Goal: Task Accomplishment & Management: Complete application form

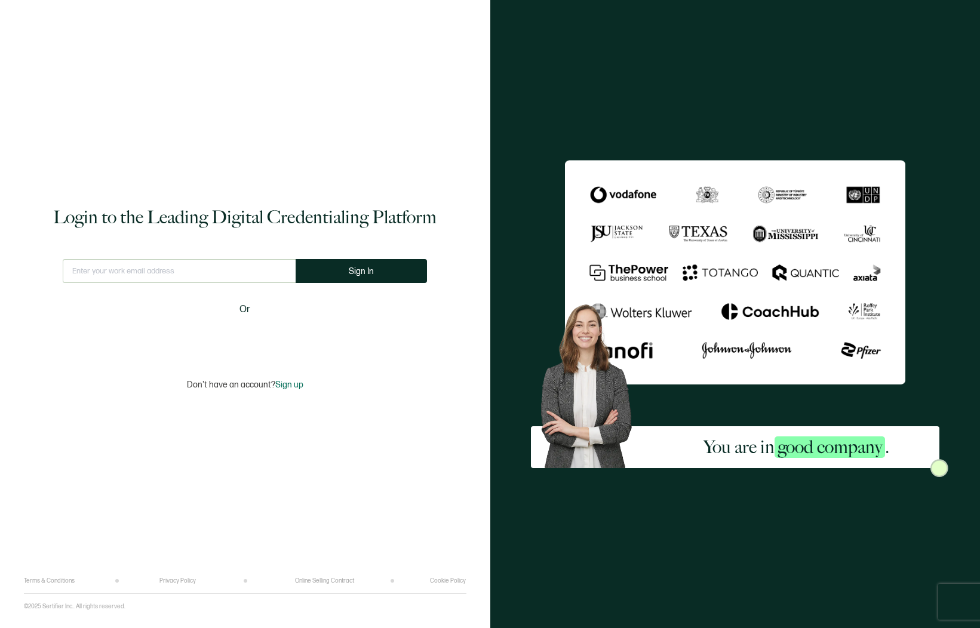
click at [247, 274] on input "text" at bounding box center [179, 271] width 233 height 24
type input "[EMAIL_ADDRESS][DOMAIN_NAME]"
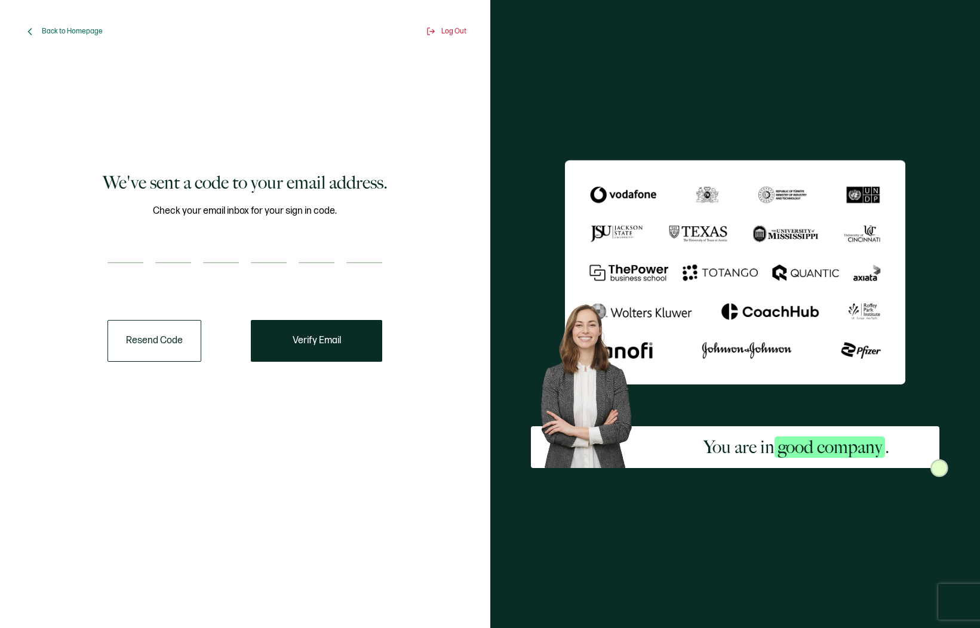
click at [189, 253] on input "number" at bounding box center [173, 251] width 36 height 24
paste input "2"
type input "2"
type input "4"
type input "8"
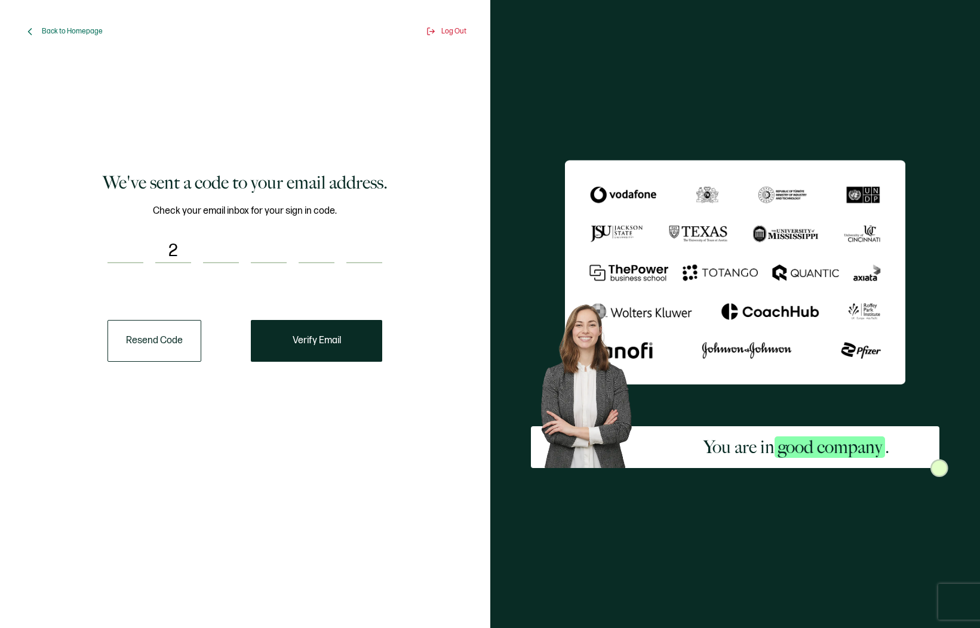
type input "0"
type input "7"
click at [97, 247] on div "We've sent a code to your email address. Check your email inbox for your sign i…" at bounding box center [245, 267] width 425 height 396
click at [115, 248] on input "number" at bounding box center [126, 251] width 36 height 24
paste input "2"
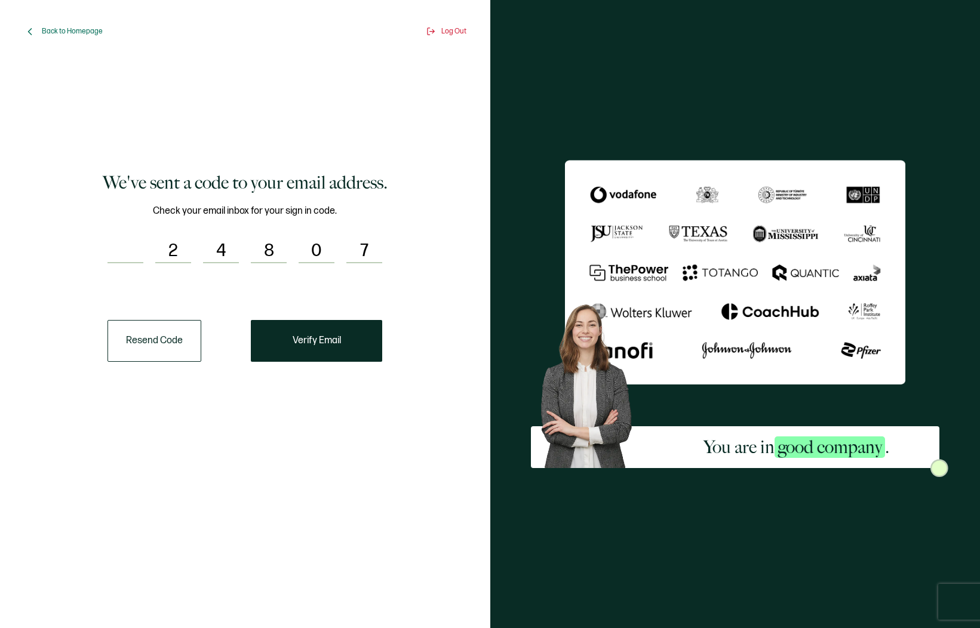
type input "2"
type input "4"
type input "8"
type input "0"
type input "9"
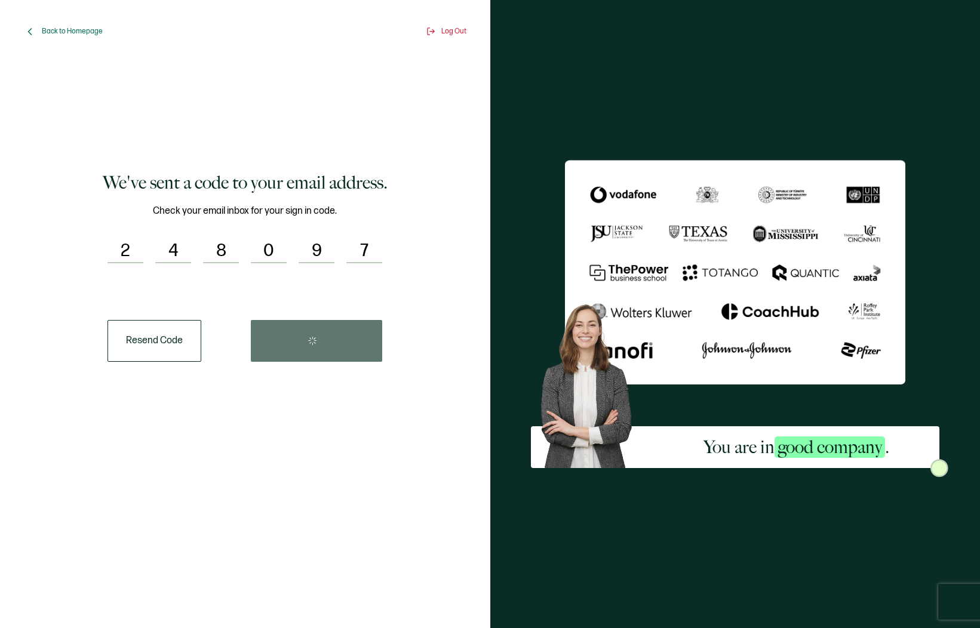
click at [315, 333] on div "Resend Code" at bounding box center [245, 341] width 275 height 42
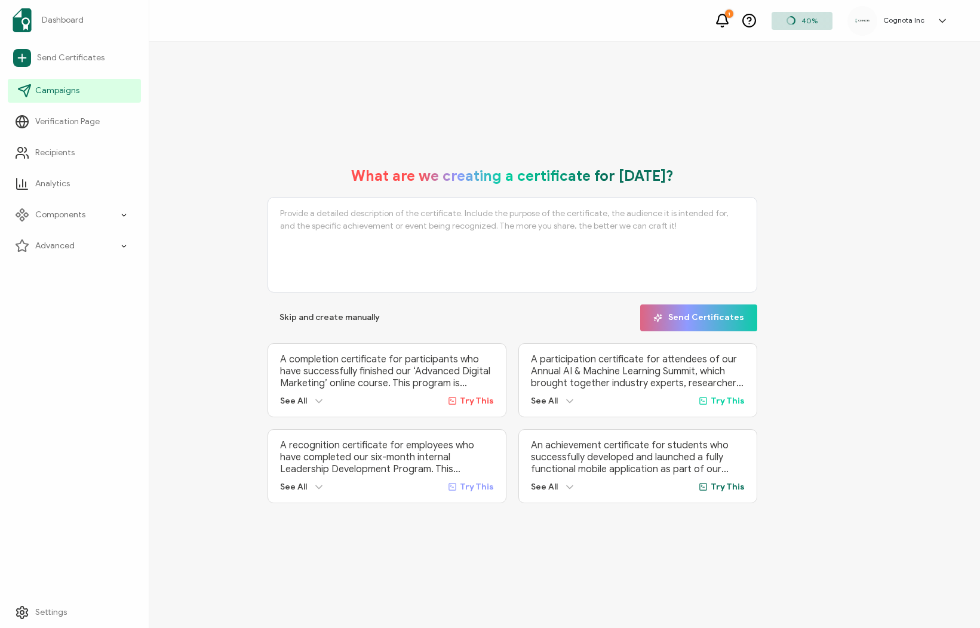
click at [70, 95] on span "Campaigns" at bounding box center [57, 91] width 44 height 12
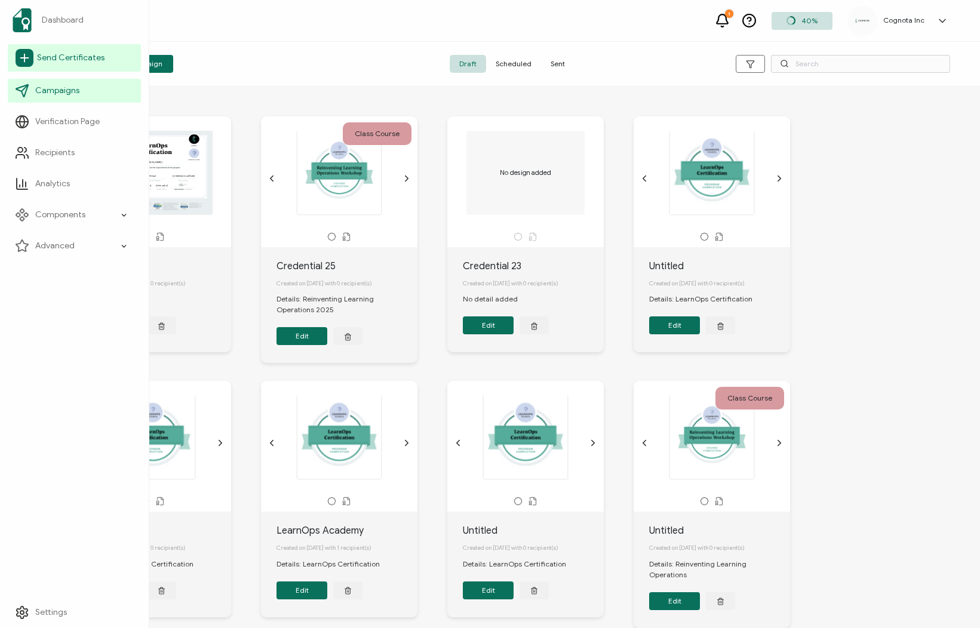
click at [88, 53] on span "Send Certificates" at bounding box center [70, 58] width 67 height 12
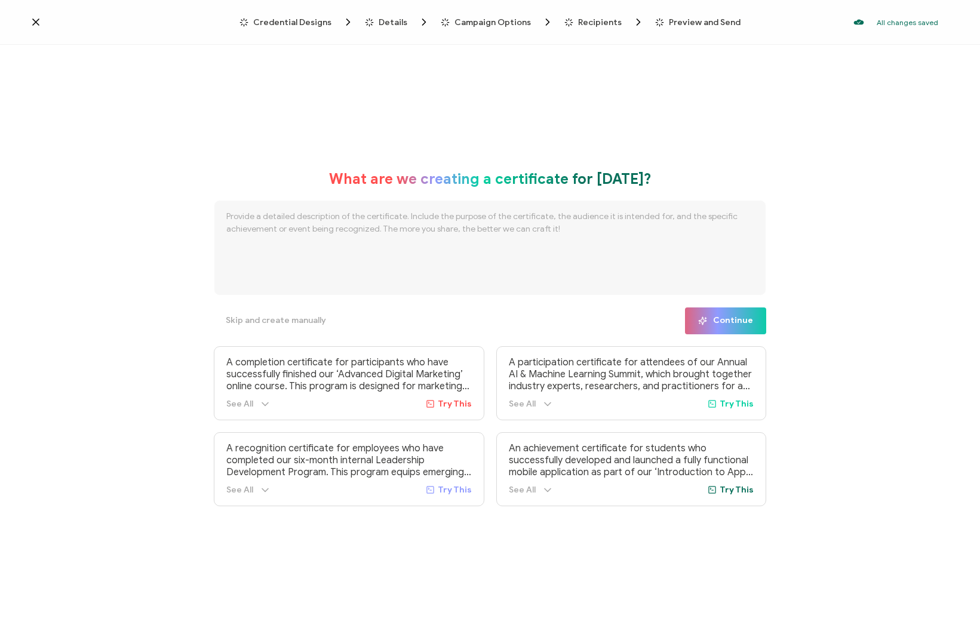
click at [300, 24] on span "Credential Designs" at bounding box center [292, 22] width 78 height 9
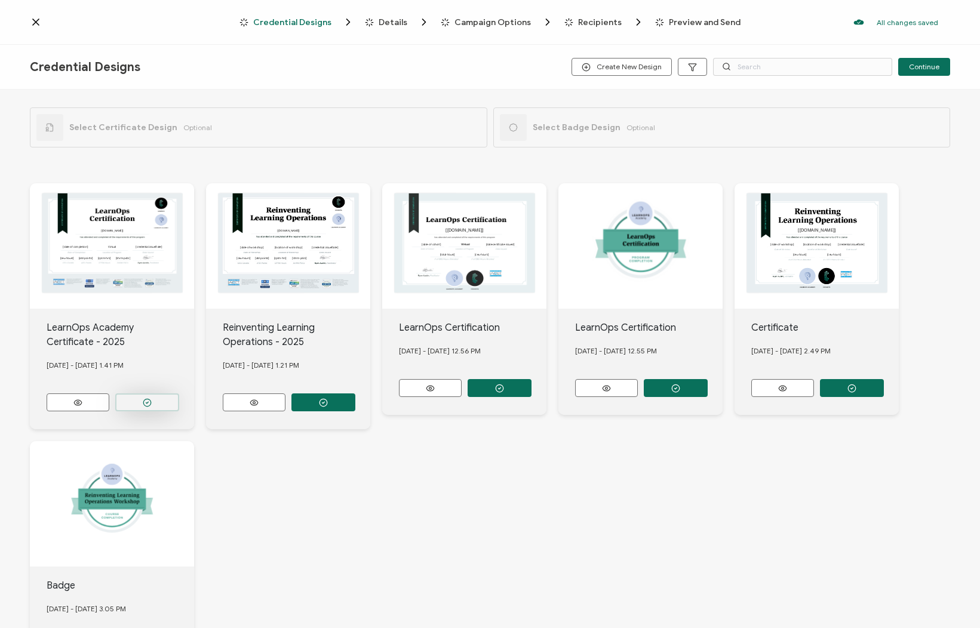
click at [143, 402] on icon "button" at bounding box center [147, 402] width 9 height 9
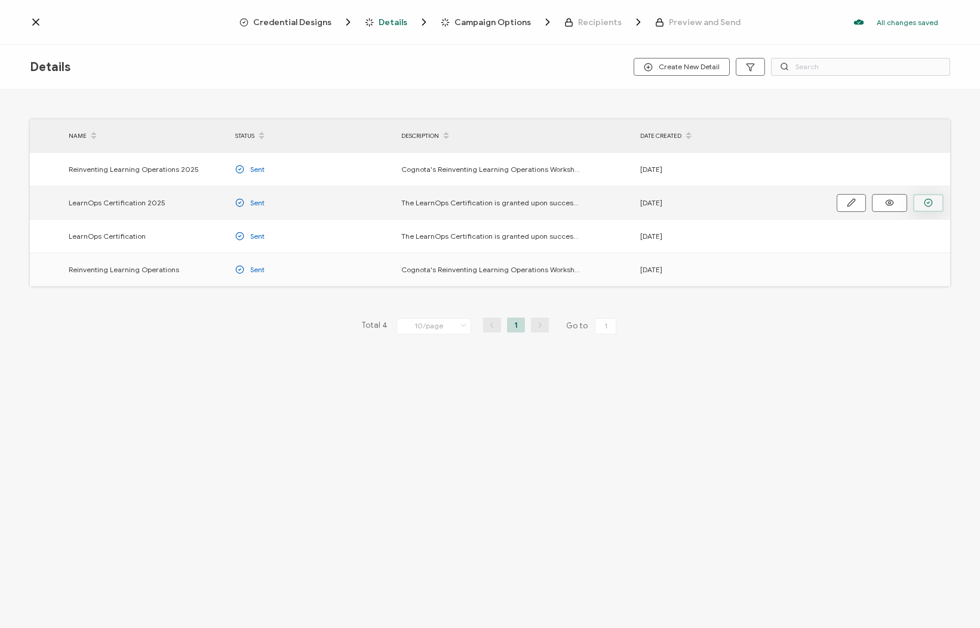
click at [933, 202] on button "button" at bounding box center [928, 203] width 30 height 18
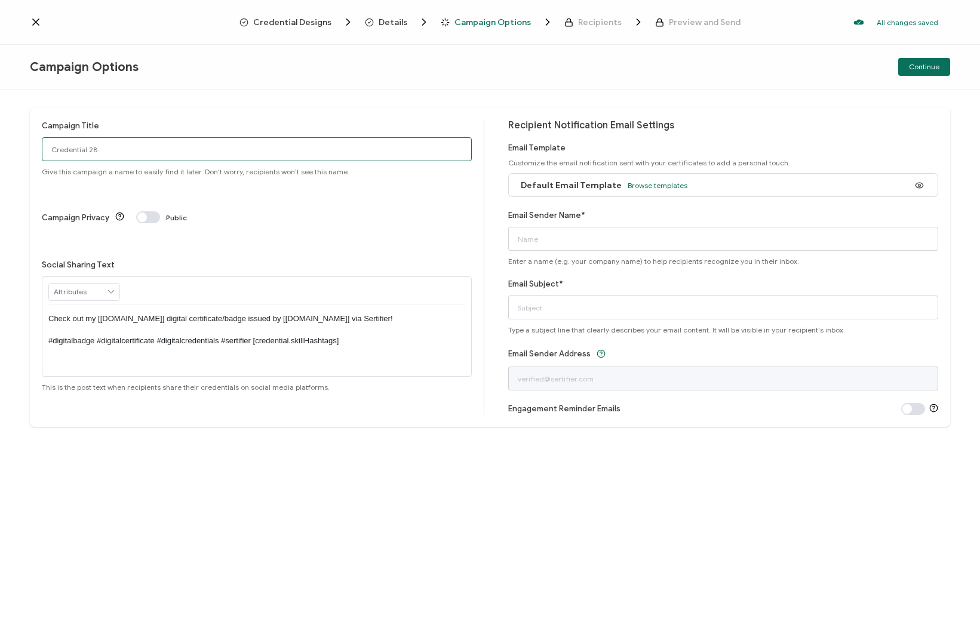
click at [131, 151] on input "Credential 28" at bounding box center [257, 149] width 430 height 24
click at [126, 153] on input "Credential 28" at bounding box center [257, 149] width 430 height 24
type input "LearnOps Certification"
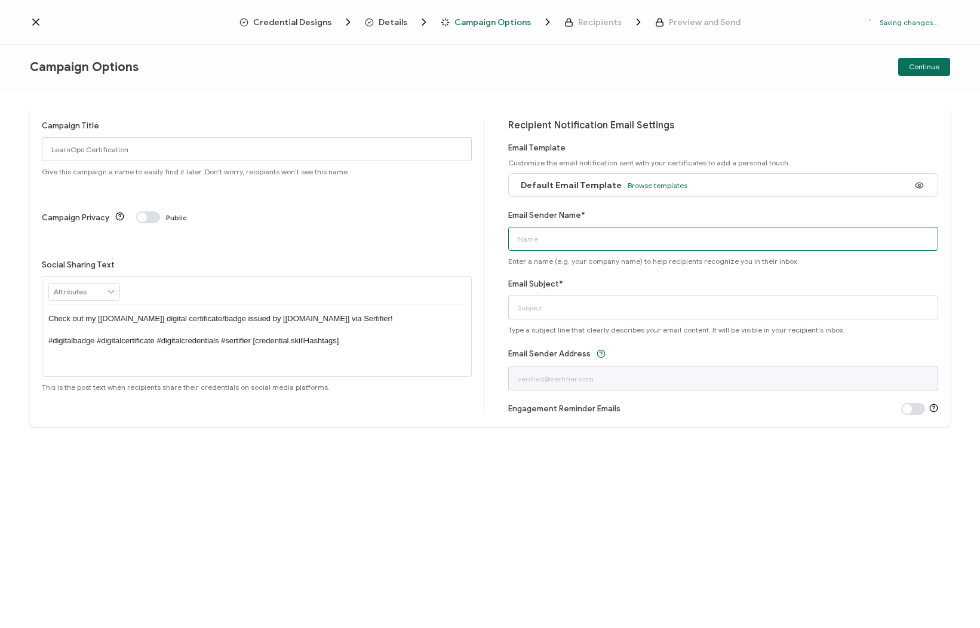
click at [667, 243] on input "Email Sender Name*" at bounding box center [723, 239] width 430 height 24
type input "[PERSON_NAME]"
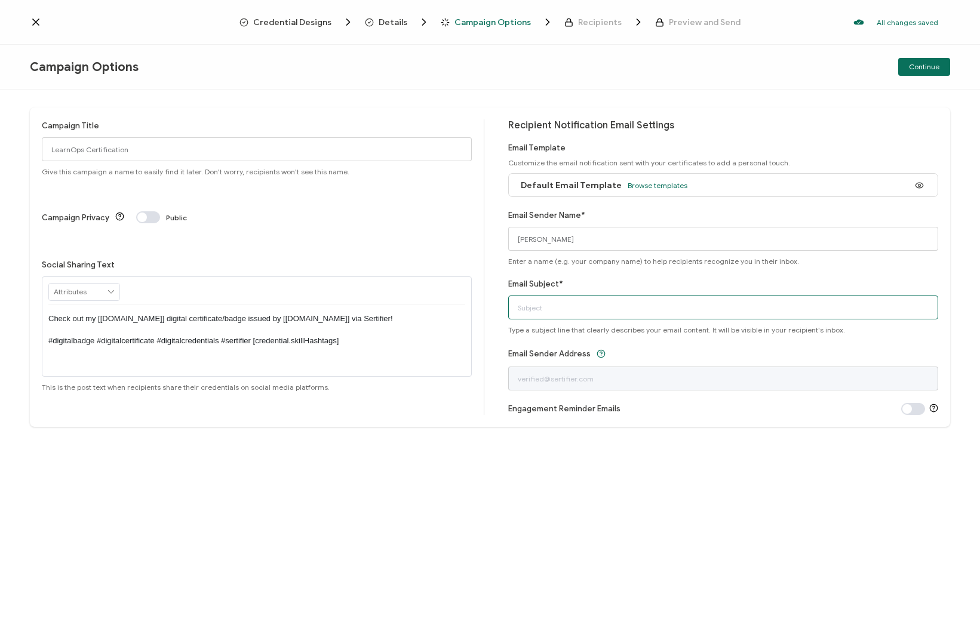
click at [641, 306] on input "Email Subject*" at bounding box center [723, 308] width 430 height 24
type input "Your LearnOps Certificate"
click at [936, 70] on span "Continue" at bounding box center [924, 66] width 30 height 7
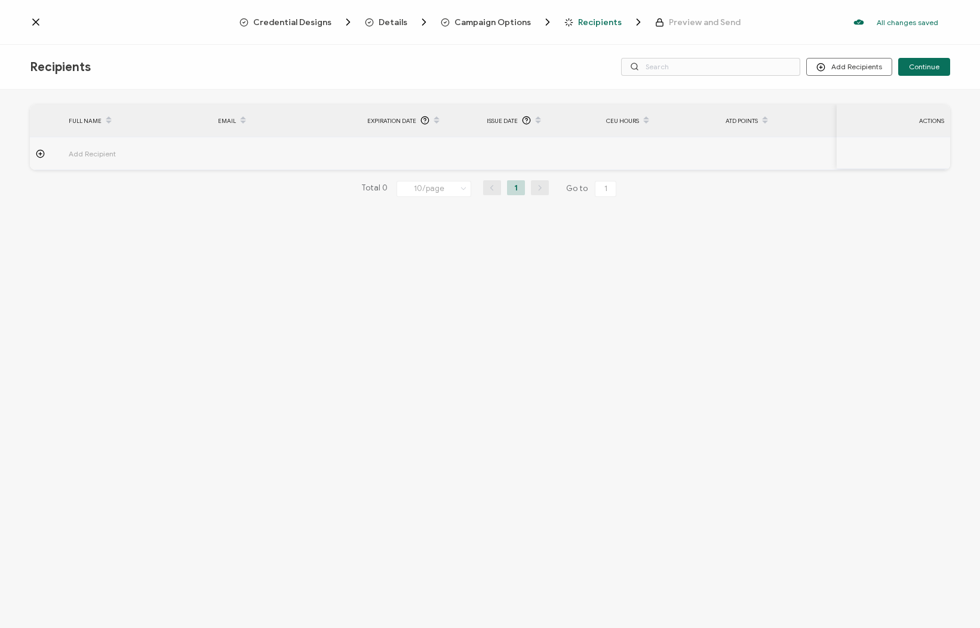
click at [88, 148] on span "Add Recipient" at bounding box center [125, 154] width 113 height 14
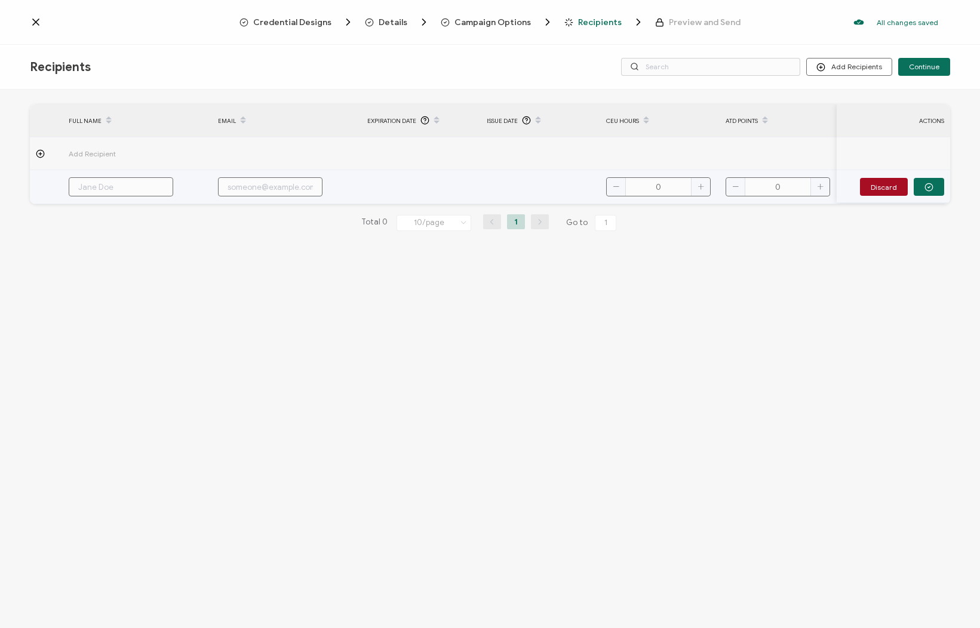
click at [105, 179] on input "text" at bounding box center [121, 186] width 105 height 19
type input "K"
type input "Ka"
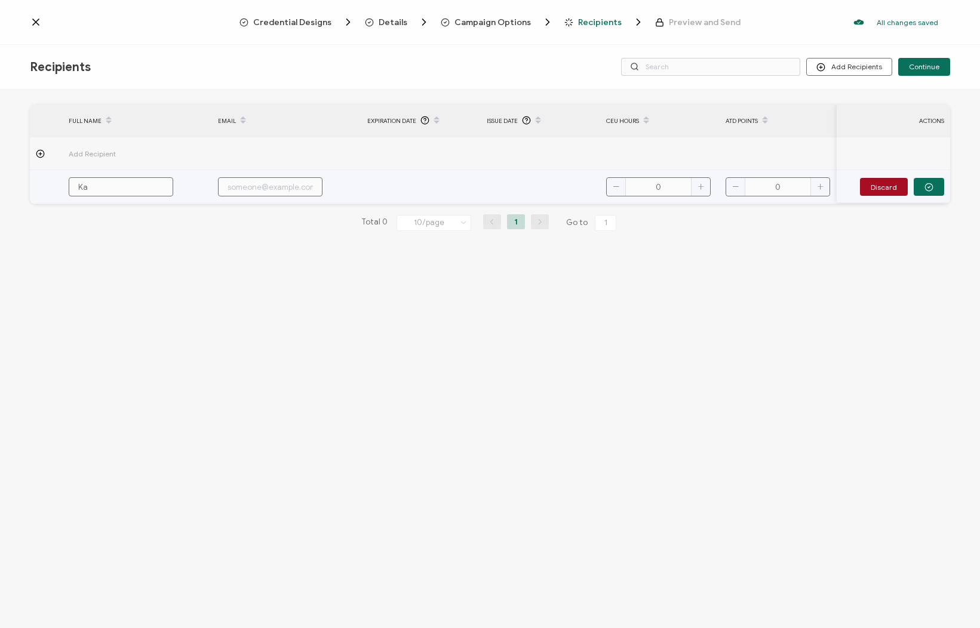
type input "Kar"
type input "[PERSON_NAME]"
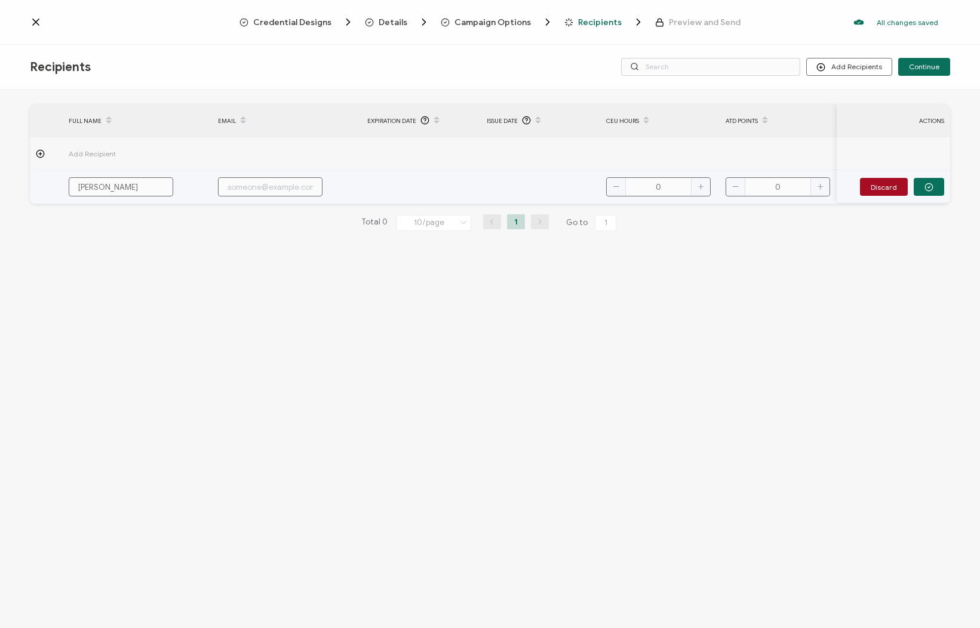
type input "[PERSON_NAME]"
type input "Karina"
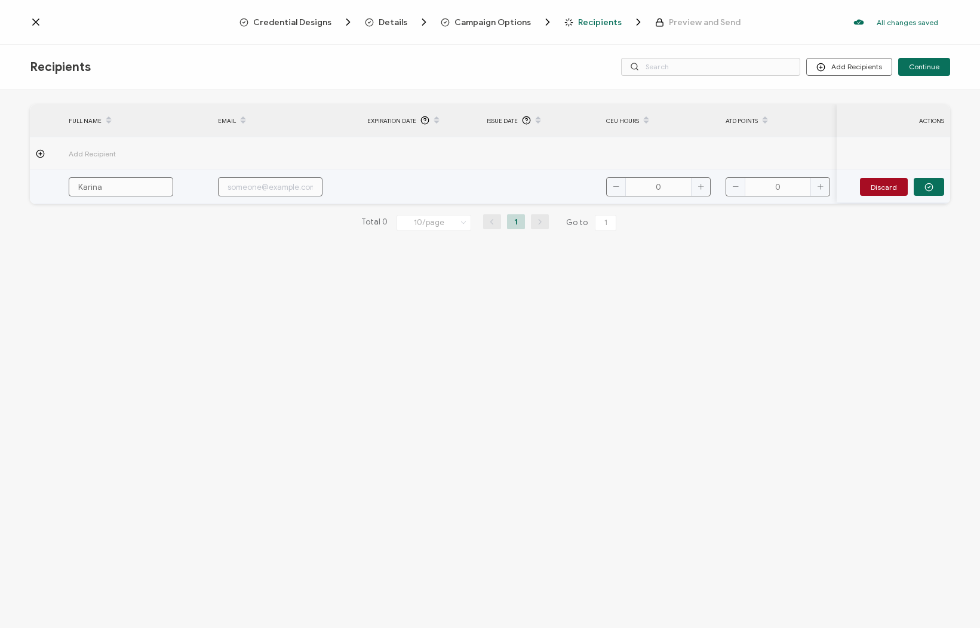
type input "[PERSON_NAME]"
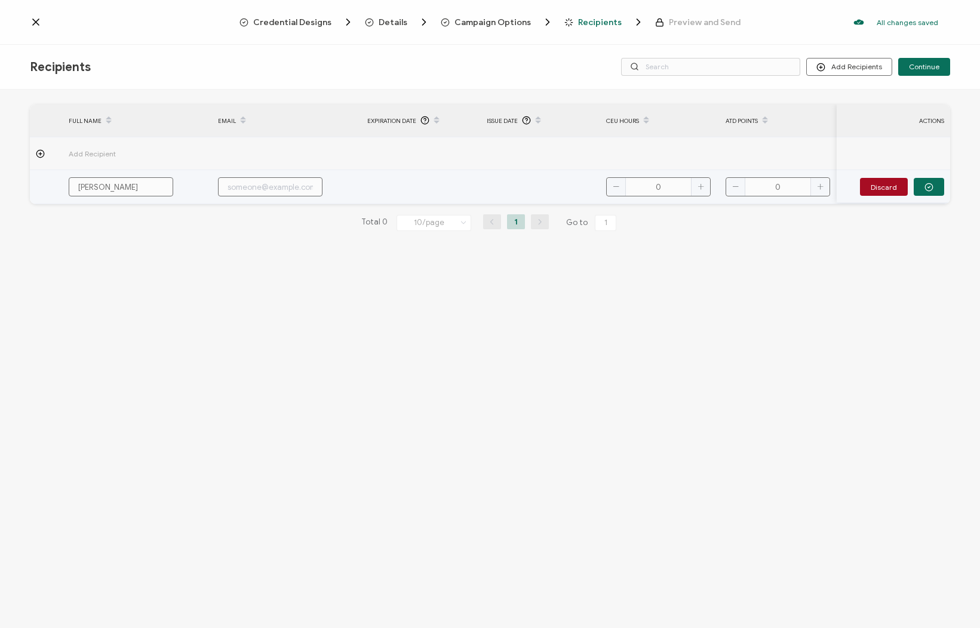
type input "[PERSON_NAME]"
click at [262, 185] on input "text" at bounding box center [270, 186] width 105 height 19
type input "k"
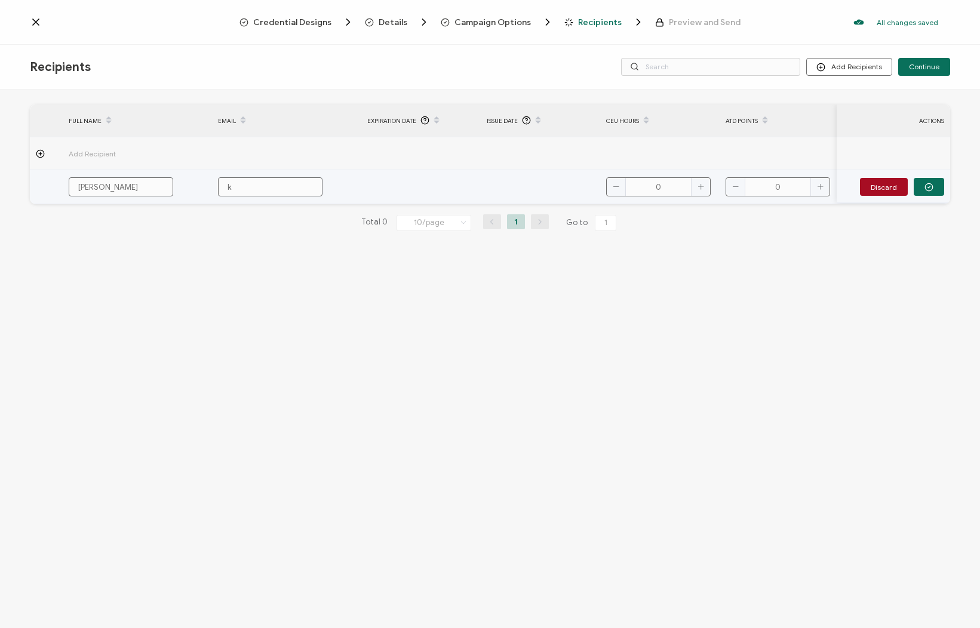
type input "ka"
type input "kar"
type input "[PERSON_NAME]"
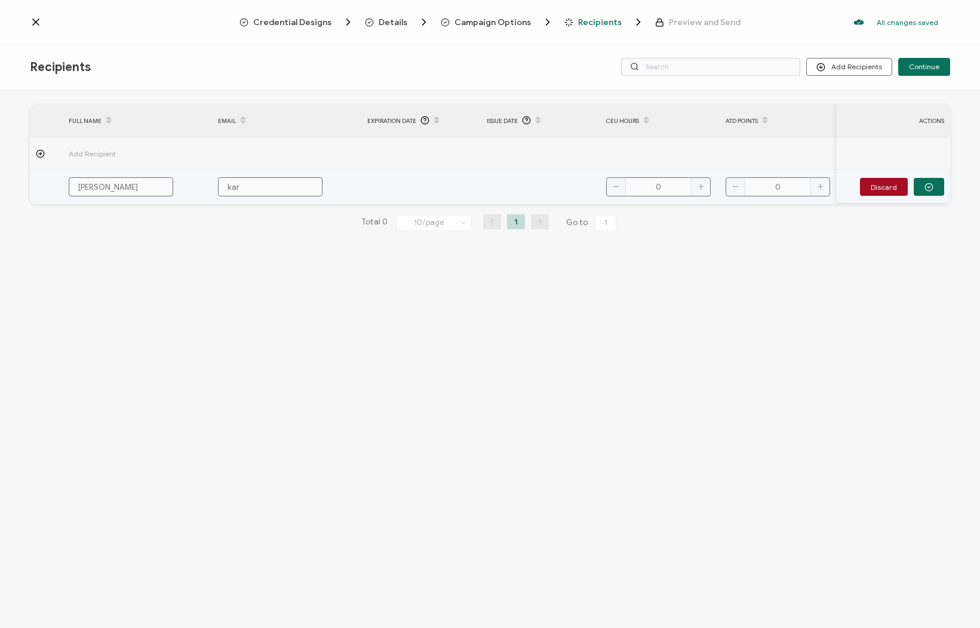
type input "[PERSON_NAME]"
type input "karina"
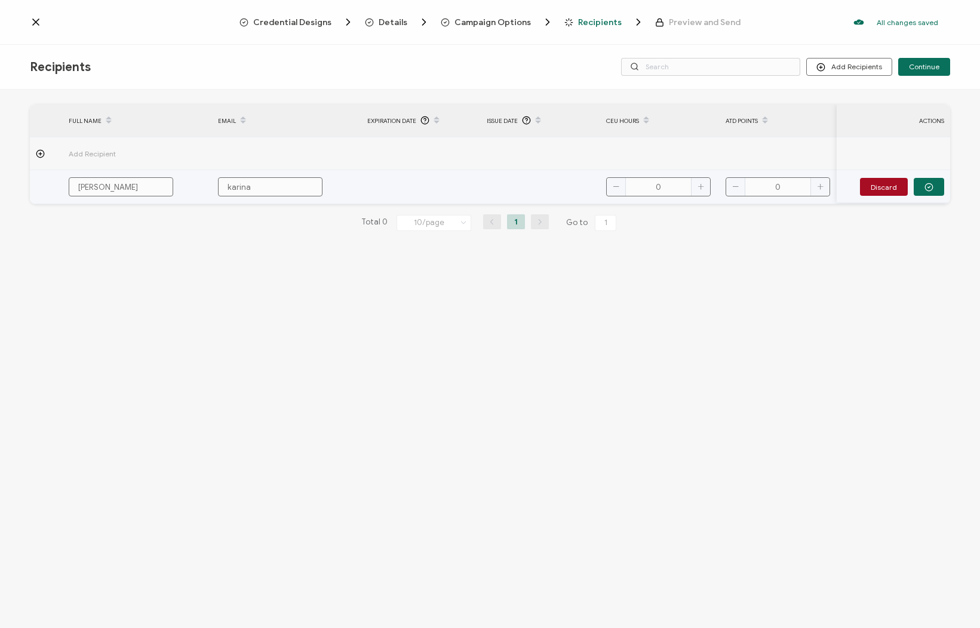
type input "karina@"
type input "karina@c"
type input "[PERSON_NAME]"
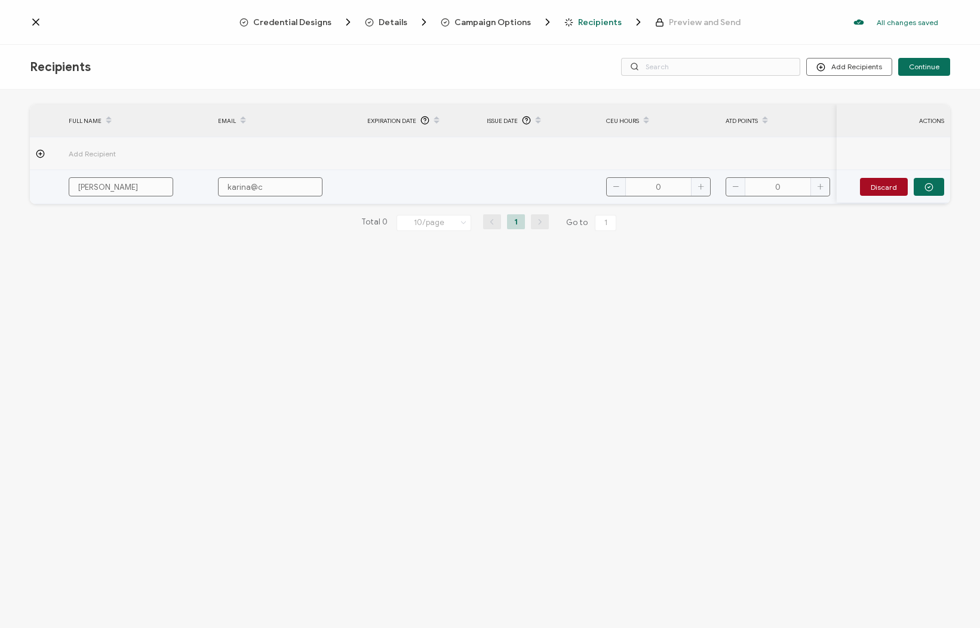
type input "[PERSON_NAME]"
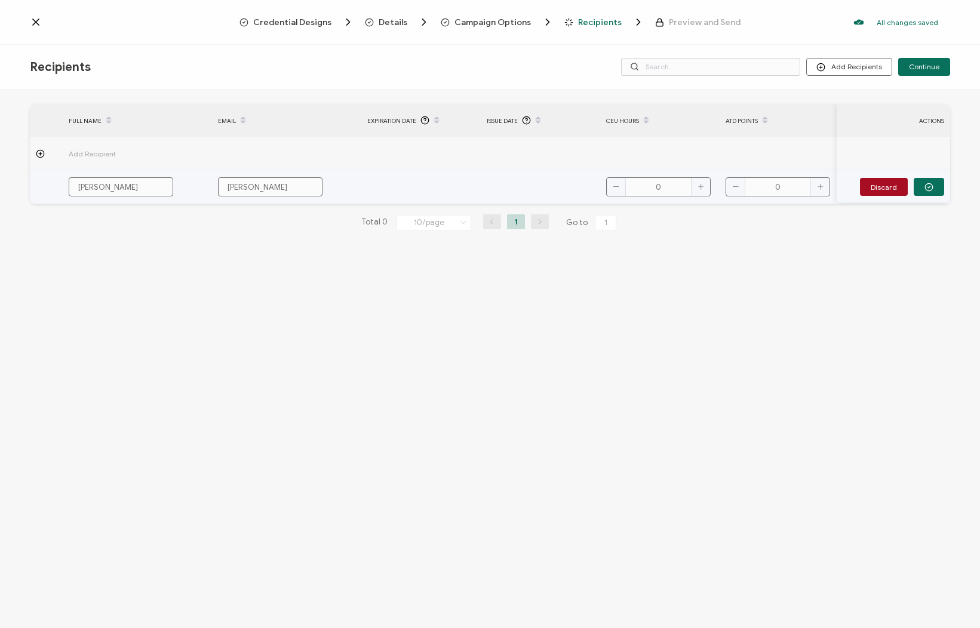
type input "[PERSON_NAME]"
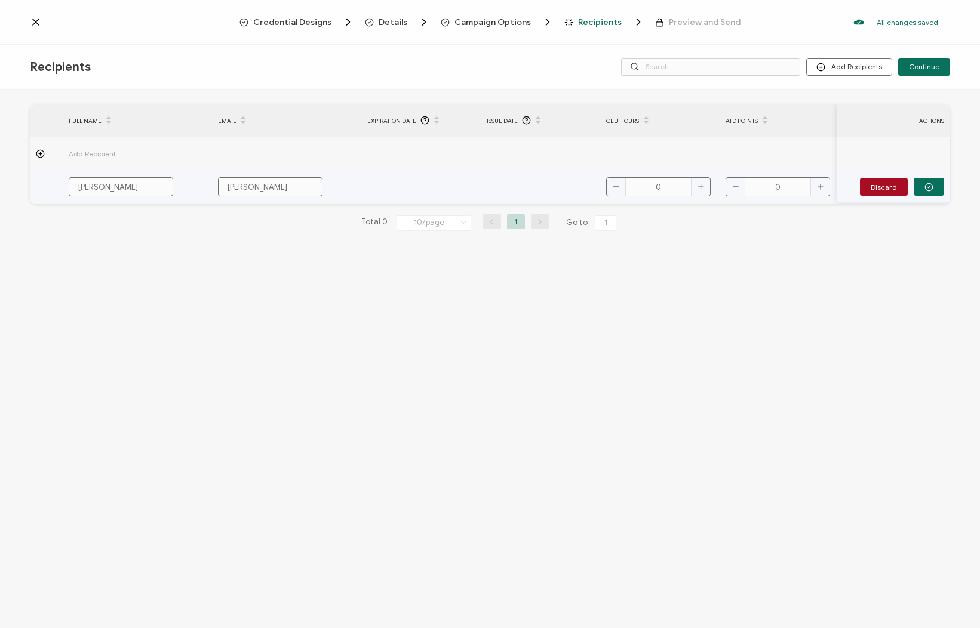
type input "[PERSON_NAME]"
type input "[PERSON_NAME]."
type input "[PERSON_NAME]"
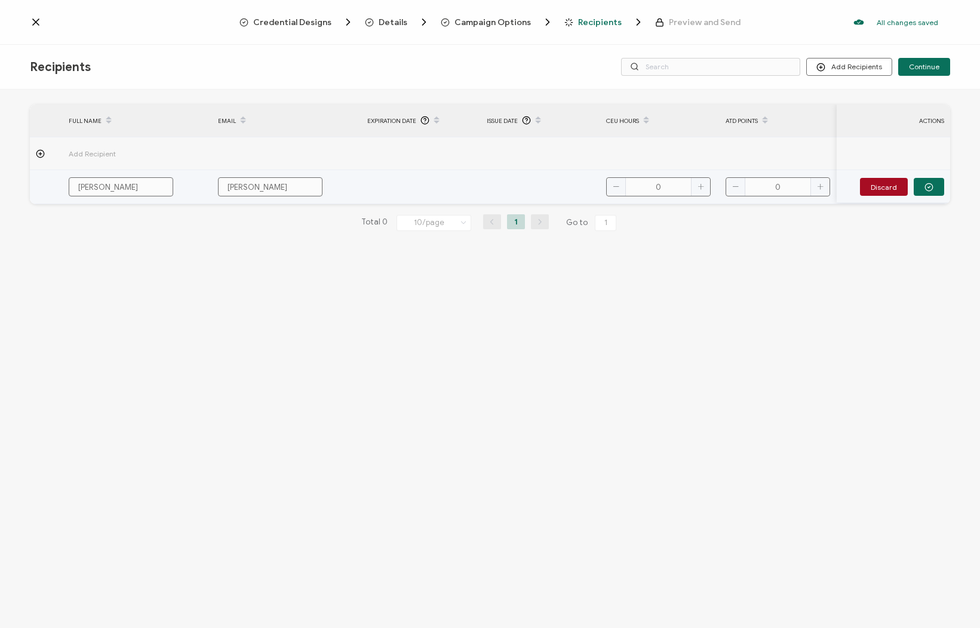
type input "[PERSON_NAME][EMAIL_ADDRESS][DOMAIN_NAME]"
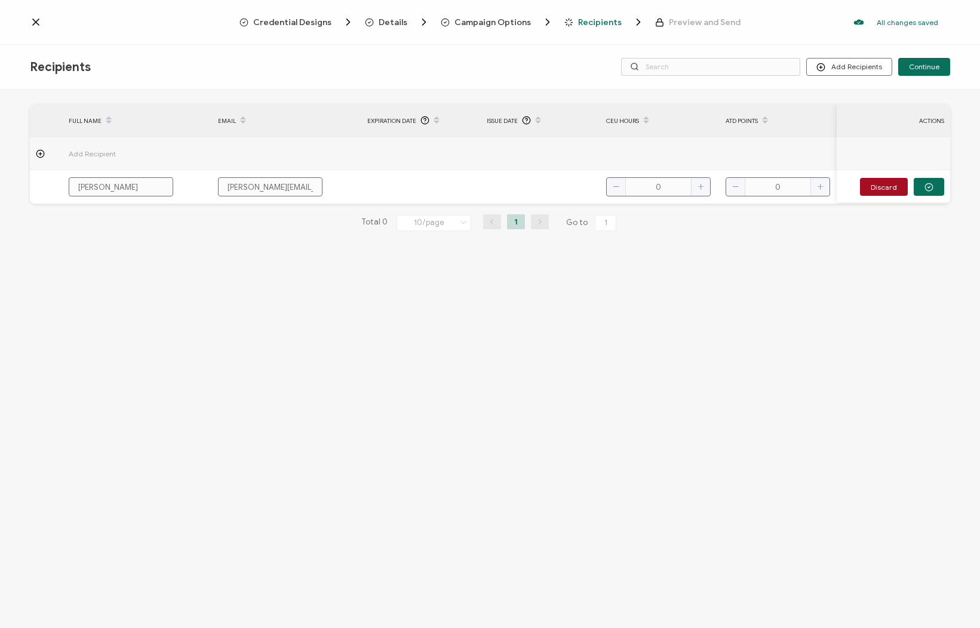
type input "[PERSON_NAME][EMAIL_ADDRESS][DOMAIN_NAME]"
drag, startPoint x: 806, startPoint y: 281, endPoint x: 725, endPoint y: 191, distance: 121.0
click at [806, 280] on div "FULL NAME EMAIL Expiration Date Issue Date CEU Hours ATD Points CPTM Hrs SHRM P…" at bounding box center [490, 361] width 980 height 542
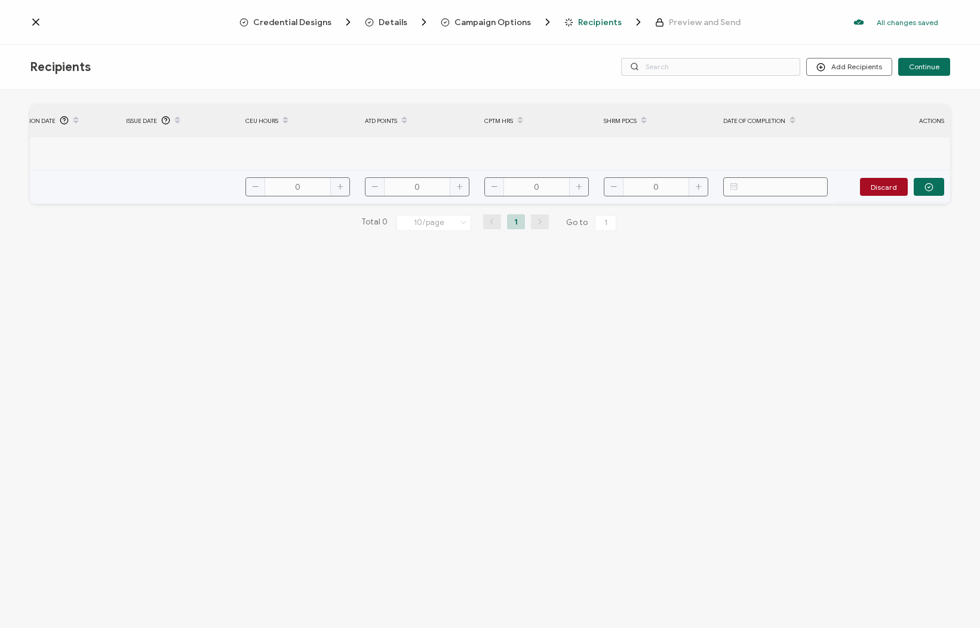
click at [778, 192] on input "text" at bounding box center [775, 186] width 105 height 19
click at [847, 295] on span "11" at bounding box center [845, 297] width 14 height 14
type input "[DATE]"
click at [306, 188] on input "0" at bounding box center [297, 186] width 105 height 19
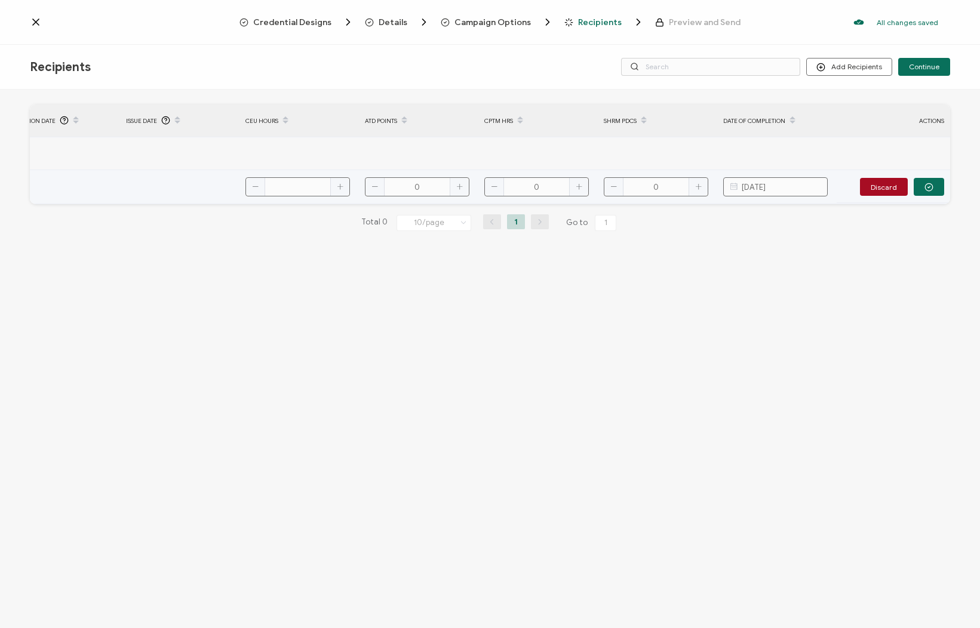
type input "1"
type input "1.3"
click at [420, 188] on input "0" at bounding box center [417, 186] width 105 height 19
type input "13"
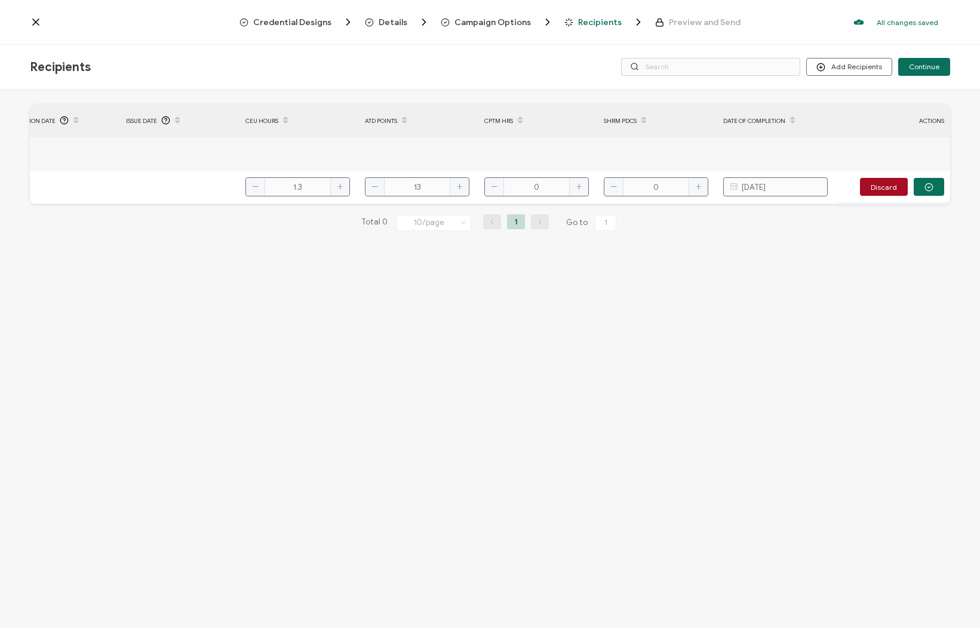
type input "13"
click at [544, 192] on input "0" at bounding box center [536, 186] width 105 height 19
type input "14"
click at [679, 193] on input "0" at bounding box center [656, 186] width 105 height 19
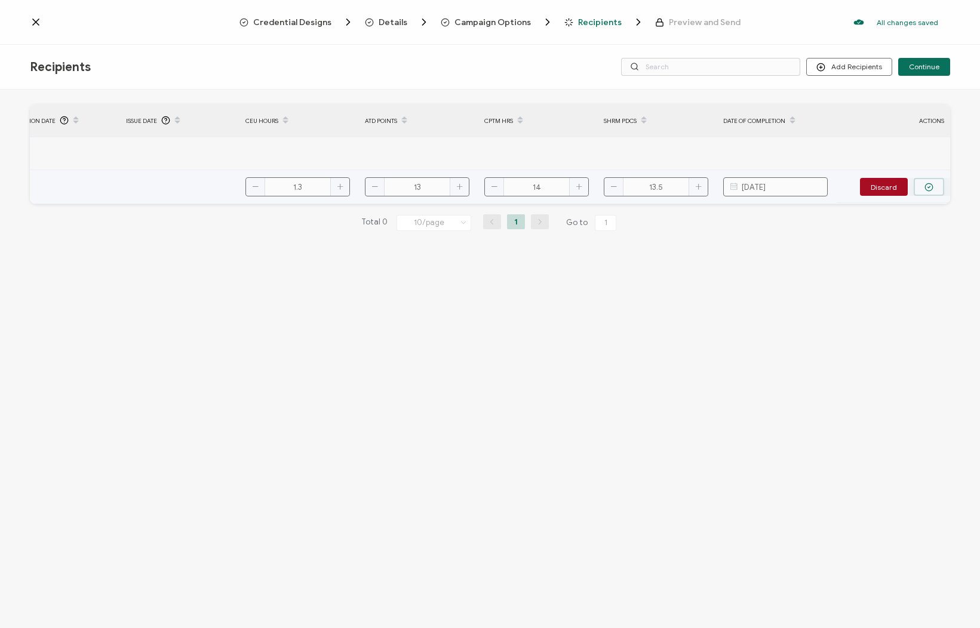
type input "13.5"
click at [938, 191] on button "button" at bounding box center [929, 187] width 30 height 18
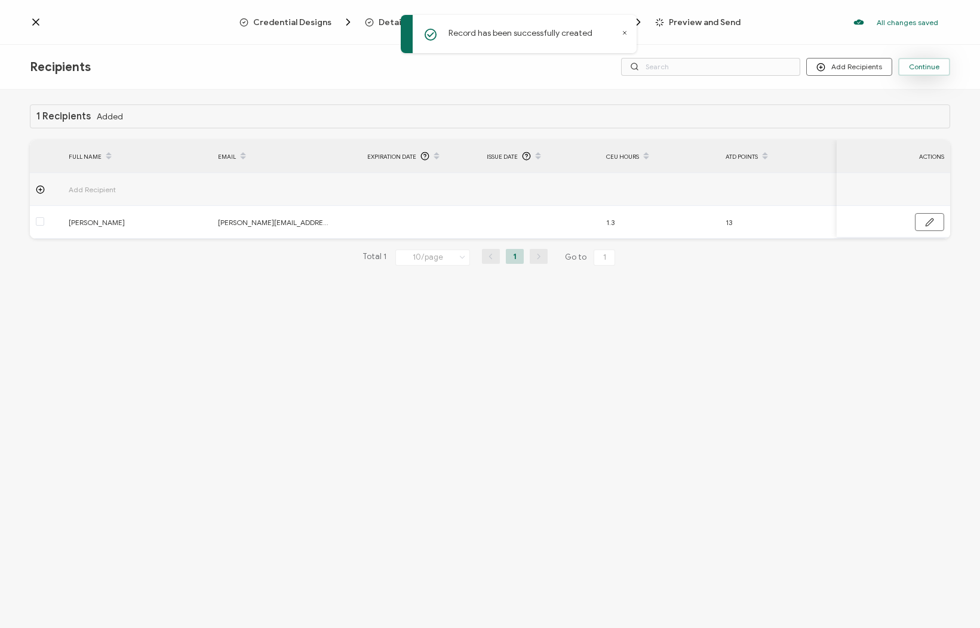
click at [915, 70] on span "Continue" at bounding box center [924, 66] width 30 height 7
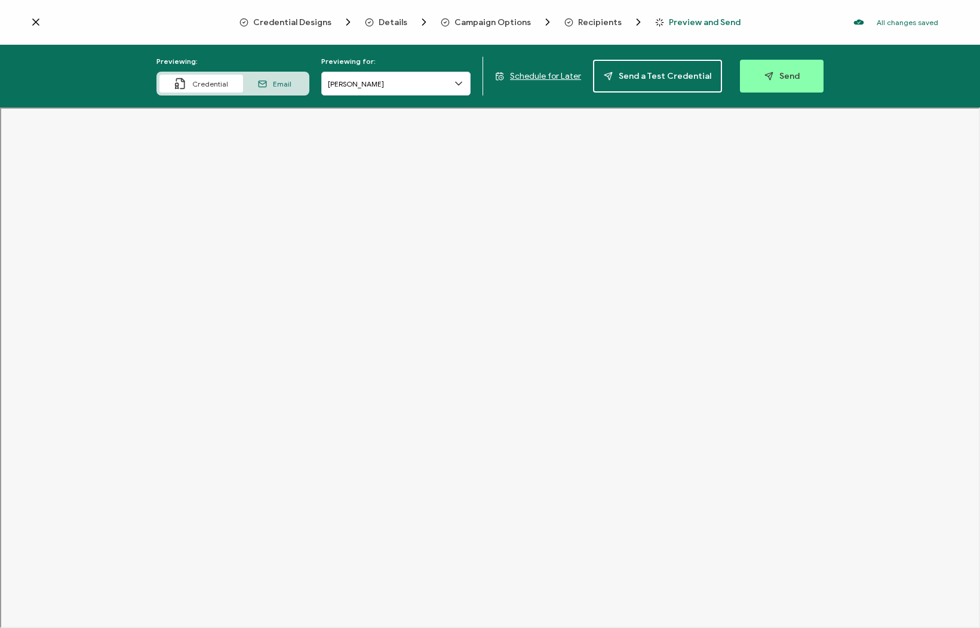
click at [790, 76] on span "Send" at bounding box center [781, 76] width 35 height 9
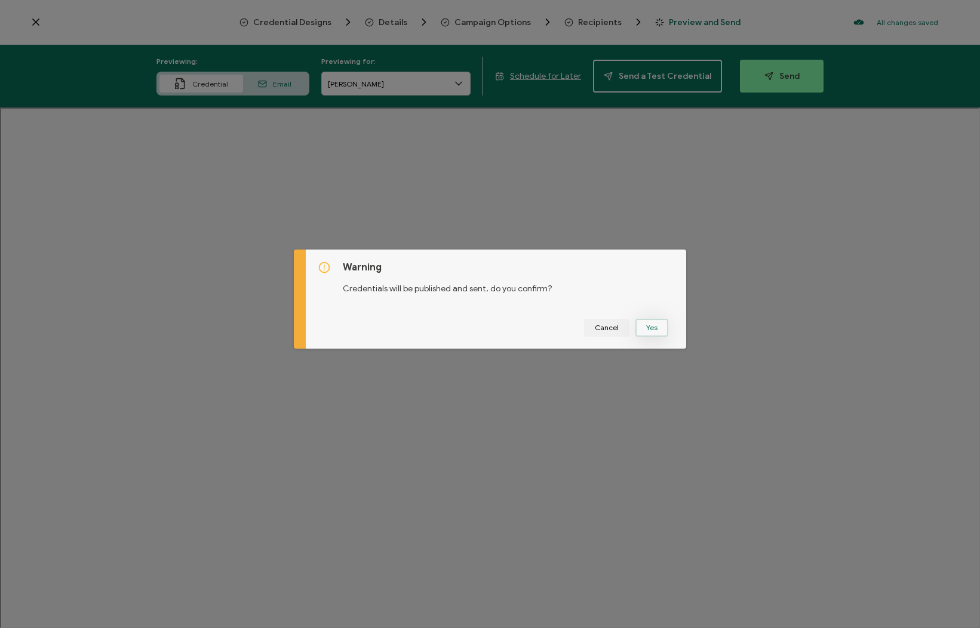
click at [655, 329] on button "Yes" at bounding box center [651, 328] width 33 height 18
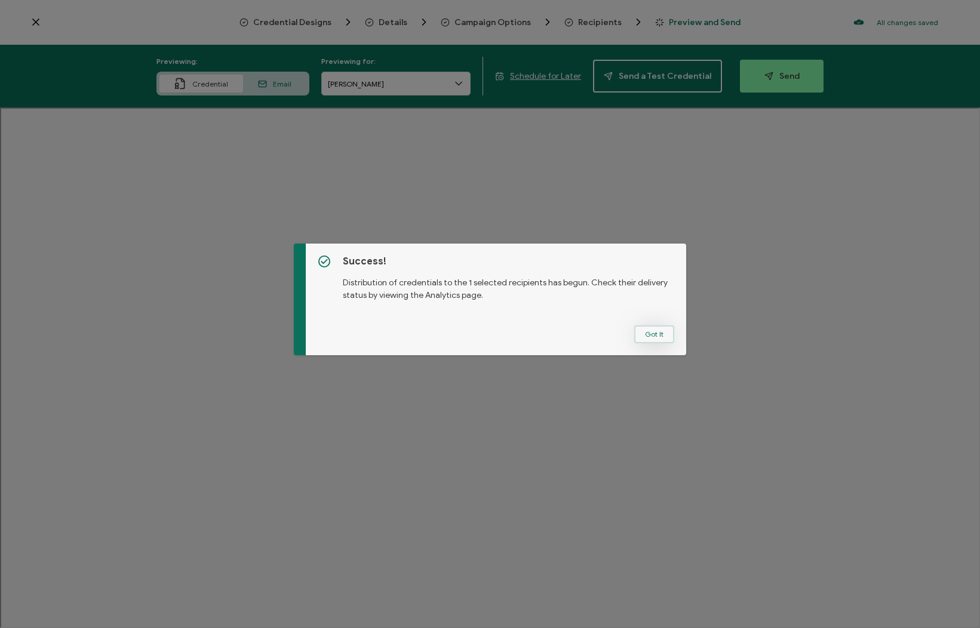
click at [650, 333] on button "Got It" at bounding box center [654, 334] width 40 height 18
